Goal: Information Seeking & Learning: Learn about a topic

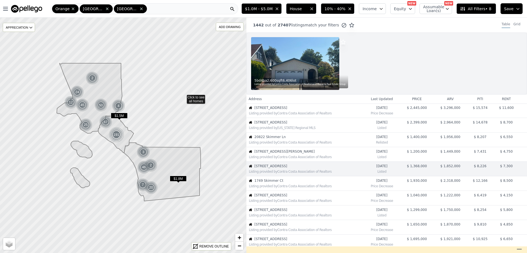
scroll to position [34, 0]
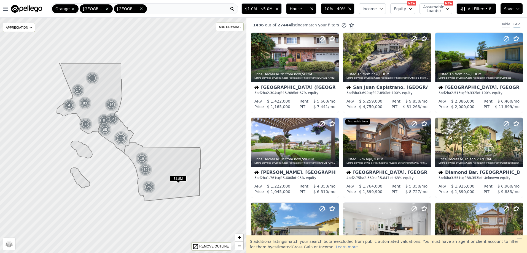
click at [501, 26] on div "Table" at bounding box center [505, 25] width 9 height 6
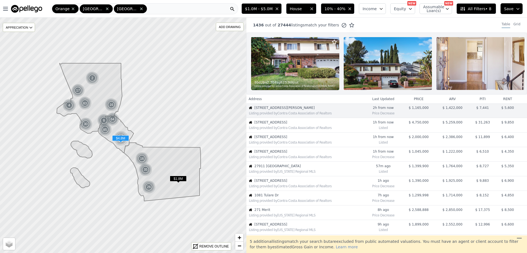
click at [294, 125] on span "31527 Aguacate Rd" at bounding box center [309, 122] width 110 height 4
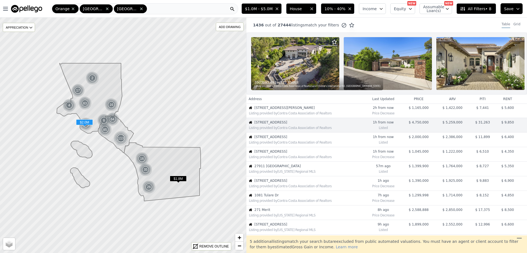
click at [294, 139] on span "6701 Kings Harbor Dr" at bounding box center [309, 137] width 110 height 4
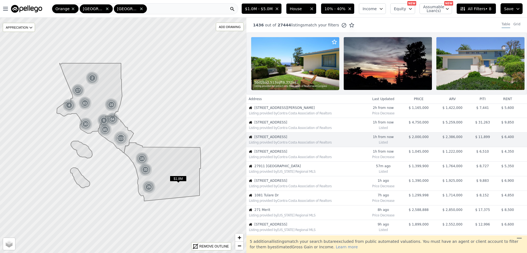
scroll to position [15, 0]
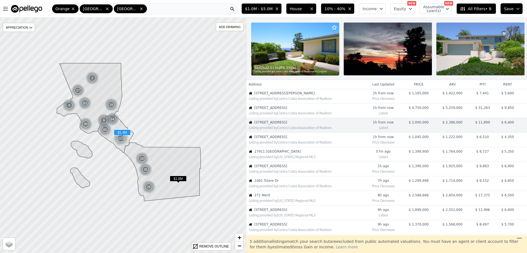
click at [285, 158] on div "Listing provided by California Regional MLS" at bounding box center [306, 157] width 118 height 6
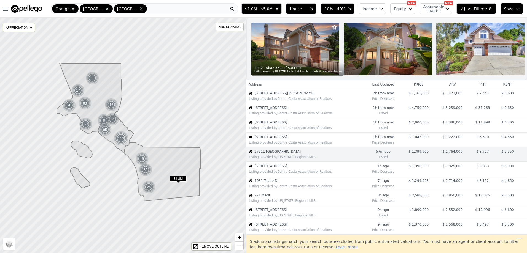
scroll to position [44, 0]
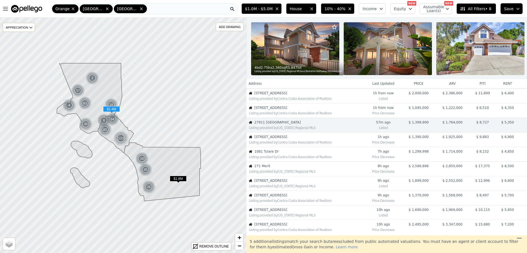
click at [301, 144] on div "Listing provided by Contra Costa Association of Realtors" at bounding box center [306, 142] width 118 height 6
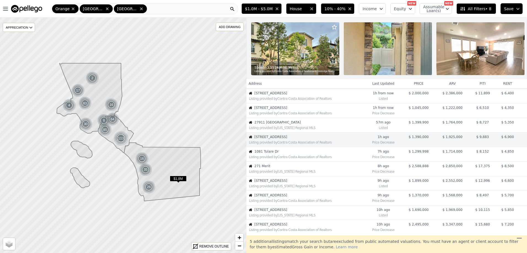
scroll to position [58, 0]
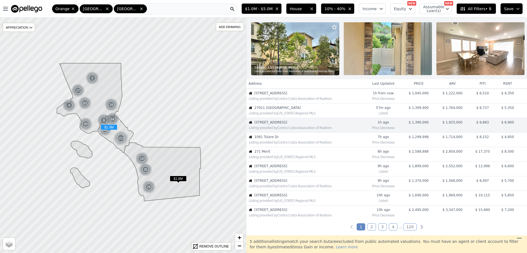
click at [280, 139] on span "1081 Tulare Dr" at bounding box center [309, 137] width 110 height 4
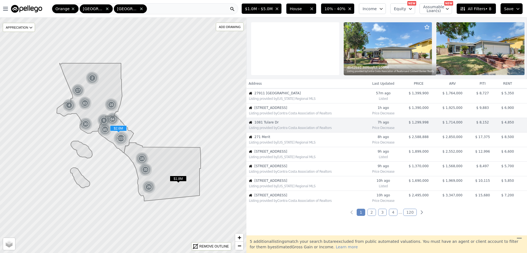
click at [336, 144] on div "Listing provided by California Regional MLS" at bounding box center [306, 142] width 118 height 6
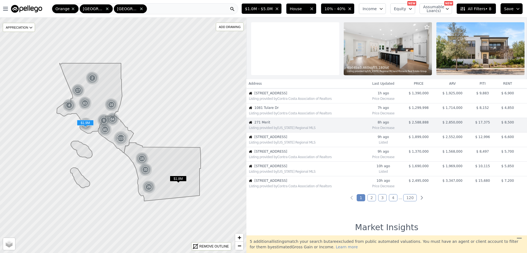
click at [302, 144] on div "Listing provided by California Regional MLS" at bounding box center [306, 142] width 118 height 6
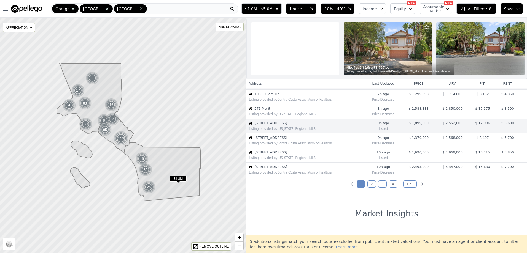
scroll to position [102, 0]
click at [306, 139] on span "23401 Anza Ave" at bounding box center [309, 137] width 110 height 4
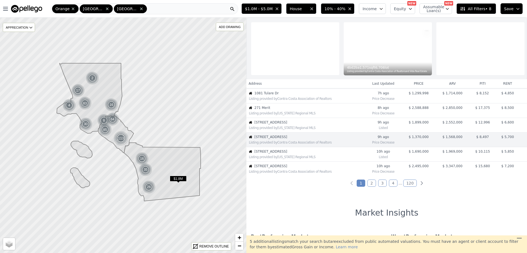
scroll to position [117, 0]
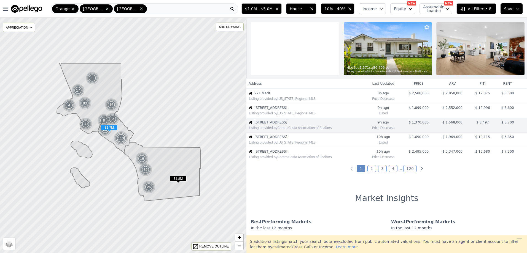
click at [285, 144] on div "Listing provided by California Regional MLS" at bounding box center [306, 142] width 118 height 6
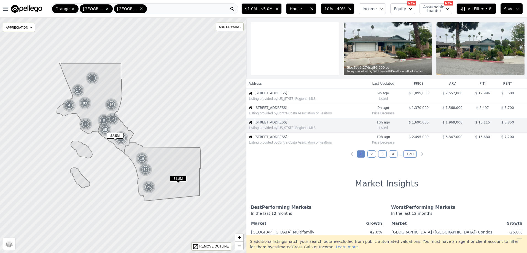
click at [289, 139] on span "134 High Dr" at bounding box center [309, 137] width 110 height 4
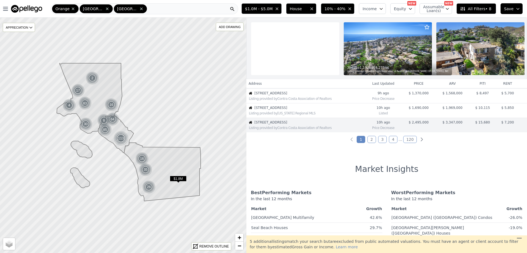
click at [370, 142] on link "2" at bounding box center [371, 139] width 9 height 7
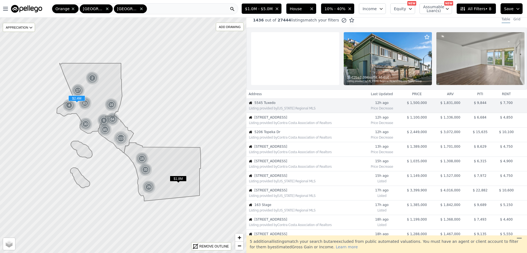
scroll to position [0, 0]
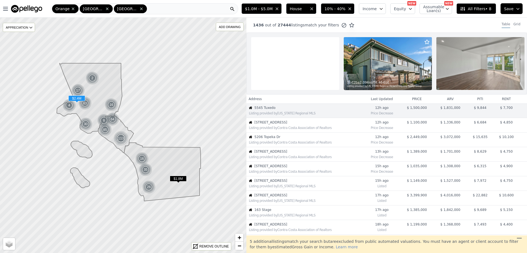
click at [297, 139] on span "5206 Topeka Dr" at bounding box center [308, 137] width 109 height 4
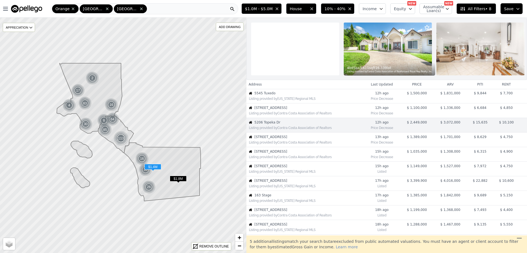
click at [304, 145] on div "Listing provided by Contra Costa Association of Realtors" at bounding box center [306, 143] width 114 height 4
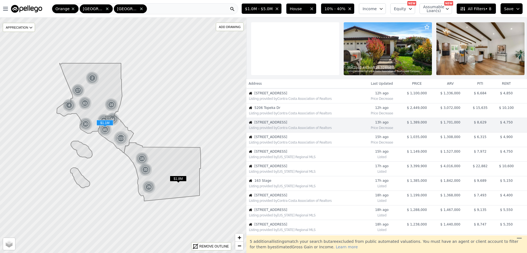
click at [290, 154] on span "8192 18th Street" at bounding box center [308, 152] width 109 height 4
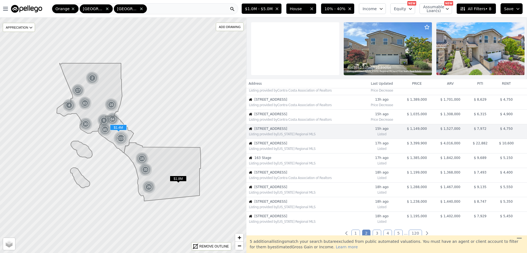
scroll to position [58, 0]
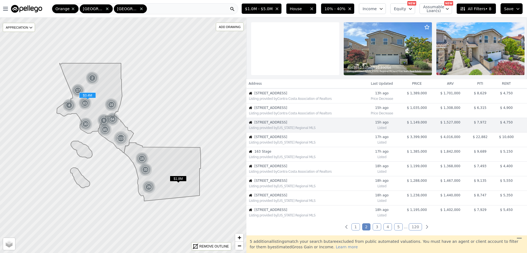
click at [299, 144] on div "Listing provided by California Regional MLS" at bounding box center [305, 142] width 117 height 6
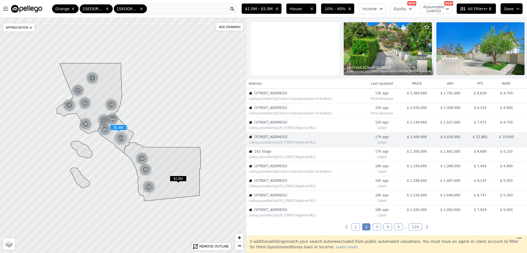
scroll to position [73, 0]
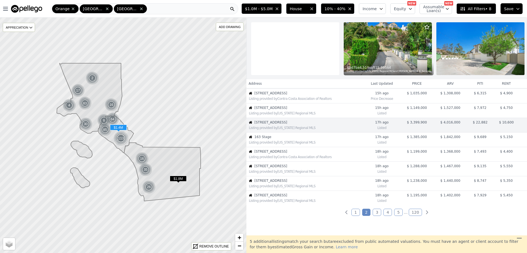
click at [295, 139] on span "163 Stage" at bounding box center [308, 137] width 109 height 4
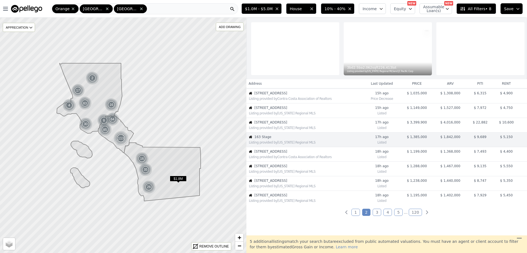
scroll to position [88, 0]
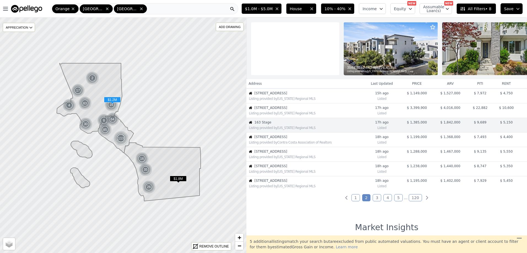
click at [299, 188] on div "Listing provided by California Regional MLS" at bounding box center [305, 186] width 117 height 6
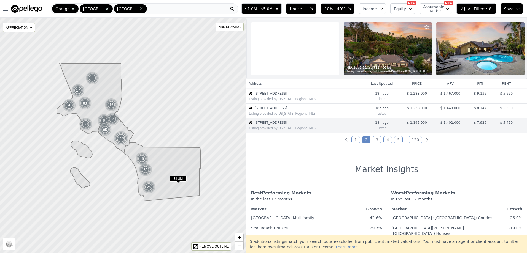
scroll to position [146, 0]
click at [378, 143] on link "3" at bounding box center [377, 139] width 9 height 7
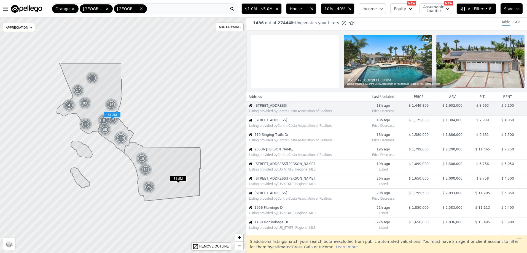
scroll to position [0, 0]
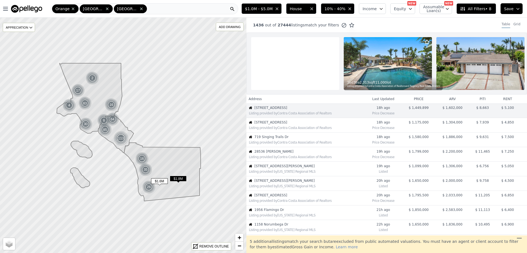
click at [336, 139] on span "719 Singing Trails Dr" at bounding box center [309, 137] width 110 height 4
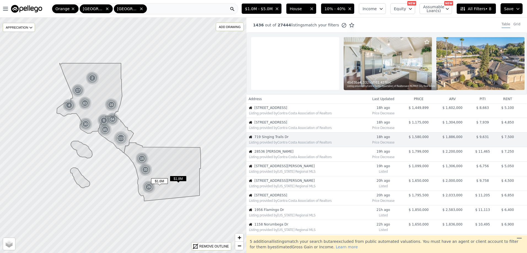
scroll to position [15, 0]
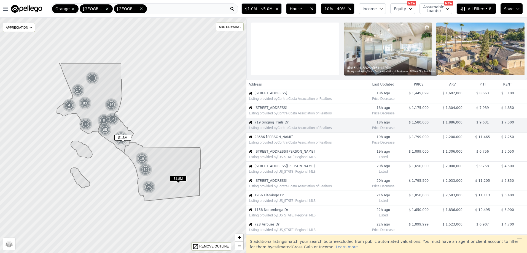
click at [312, 139] on span "28536 Paseo Diana" at bounding box center [309, 137] width 110 height 4
